Goal: Obtain resource: Obtain resource

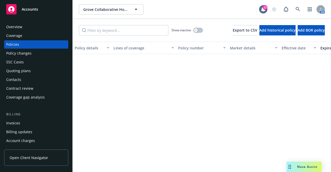
scroll to position [218, 152]
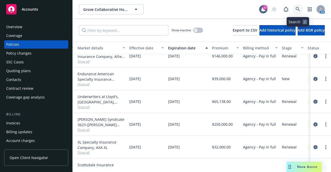
click at [296, 7] on icon at bounding box center [298, 9] width 4 height 4
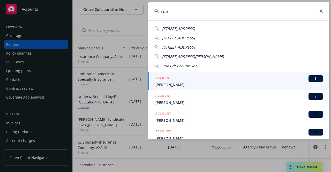
click at [184, 66] on span "Rue Gilt Groupe, Inc." at bounding box center [180, 65] width 36 height 5
type input "Rue Gilt Groupe, Inc."
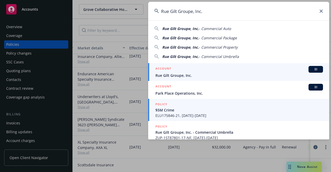
click at [182, 75] on span "Rue Gilt Groupe, Inc." at bounding box center [239, 75] width 168 height 5
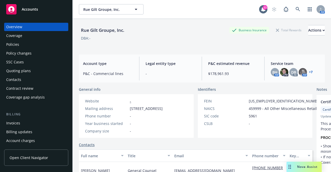
click at [14, 44] on div "Policies" at bounding box center [12, 44] width 13 height 8
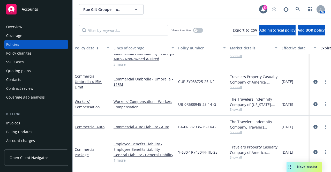
scroll to position [259, 0]
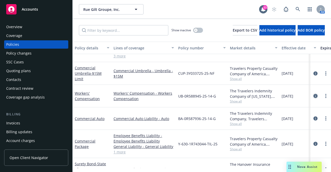
click at [313, 95] on icon "circleInformation" at bounding box center [315, 96] width 4 height 4
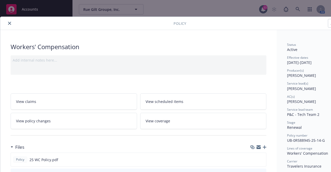
scroll to position [52, 0]
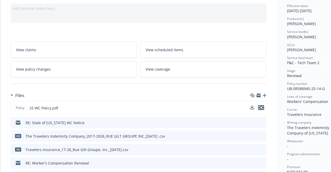
click at [261, 106] on icon "preview file" at bounding box center [261, 108] width 5 height 4
